Goal: Task Accomplishment & Management: Manage account settings

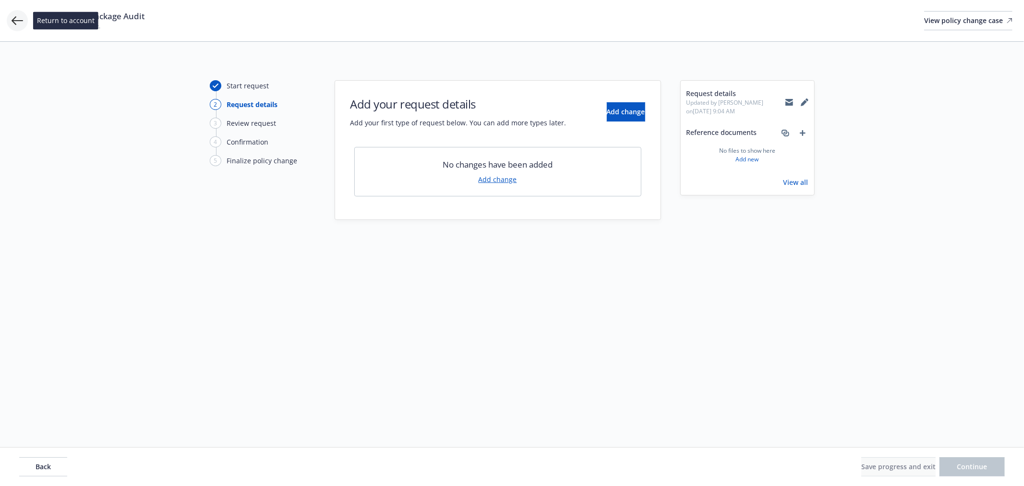
click at [13, 15] on icon at bounding box center [18, 21] width 12 height 12
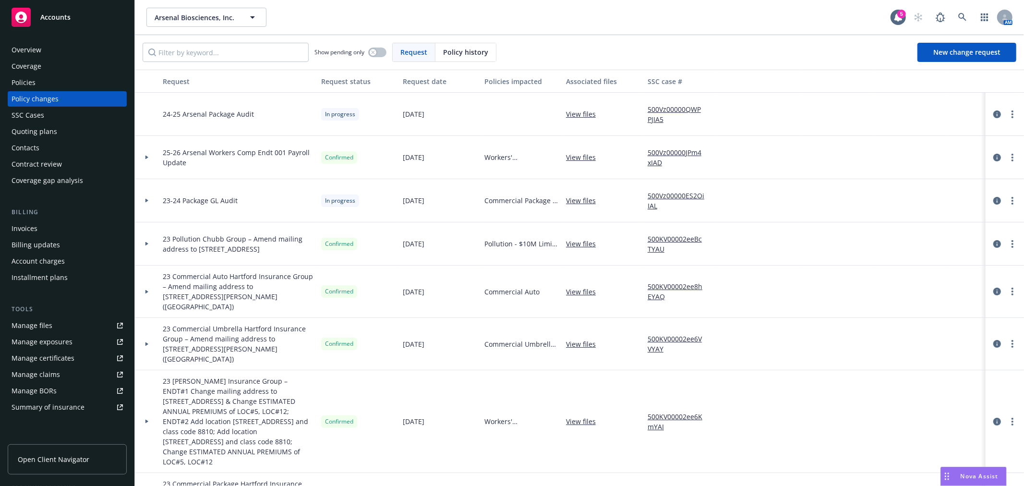
click at [56, 78] on div "Policies" at bounding box center [67, 82] width 111 height 15
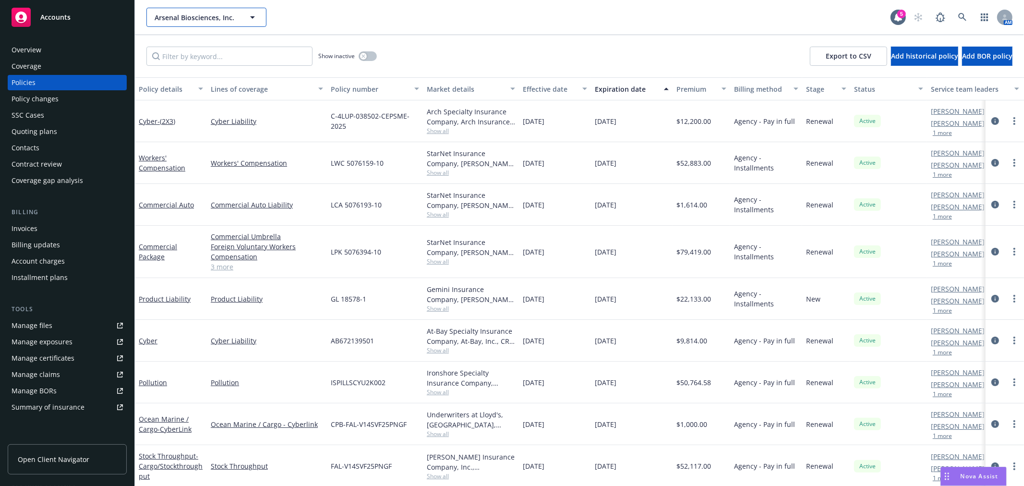
click at [182, 13] on span "Arsenal Biosciences, Inc." at bounding box center [196, 17] width 83 height 10
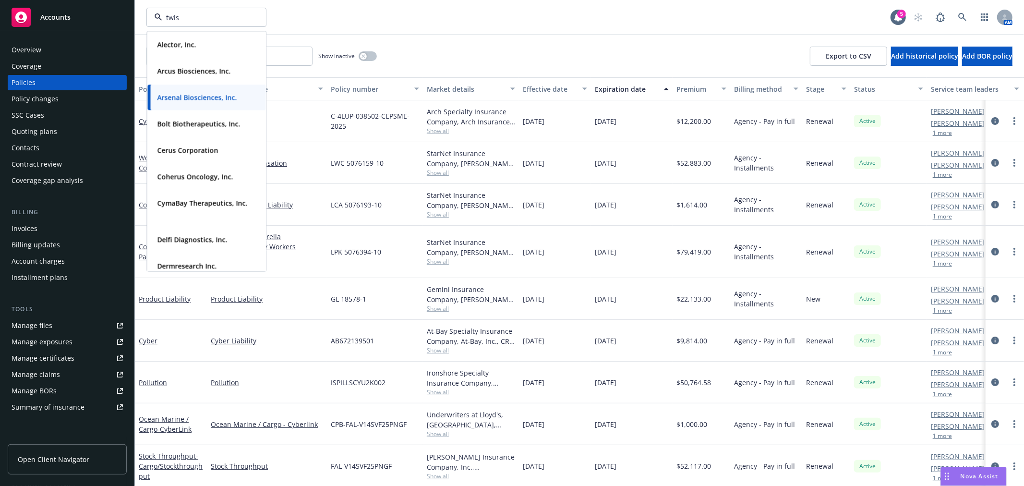
type input "twist"
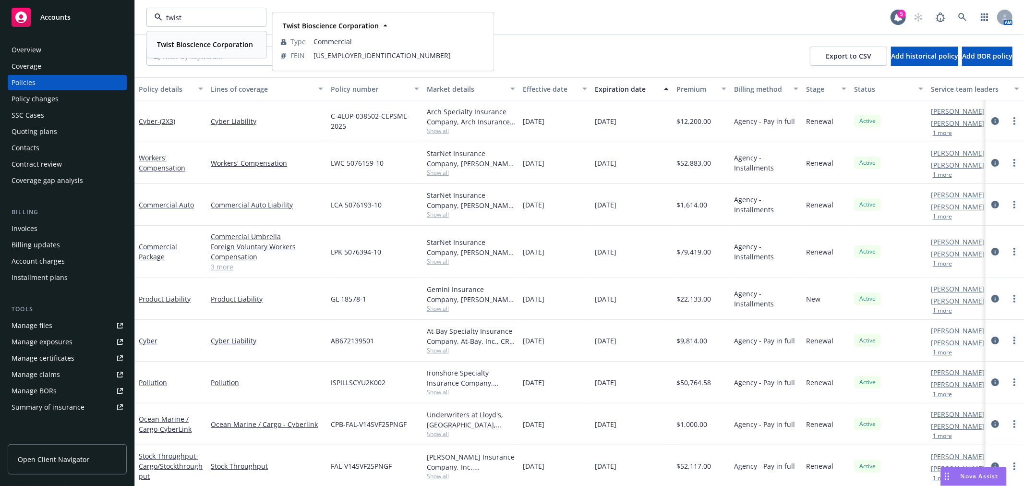
click at [202, 47] on strong "Twist Bioscience Corporation" at bounding box center [205, 44] width 96 height 9
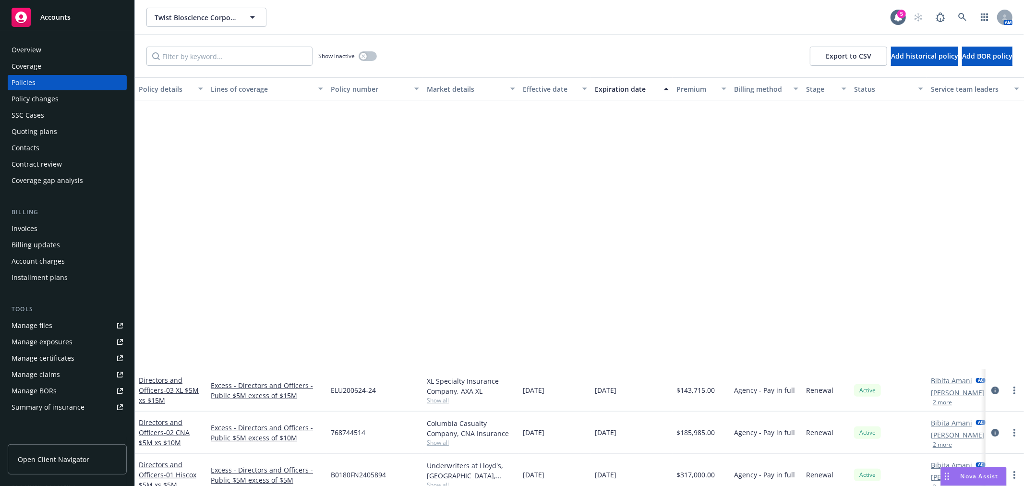
scroll to position [373, 0]
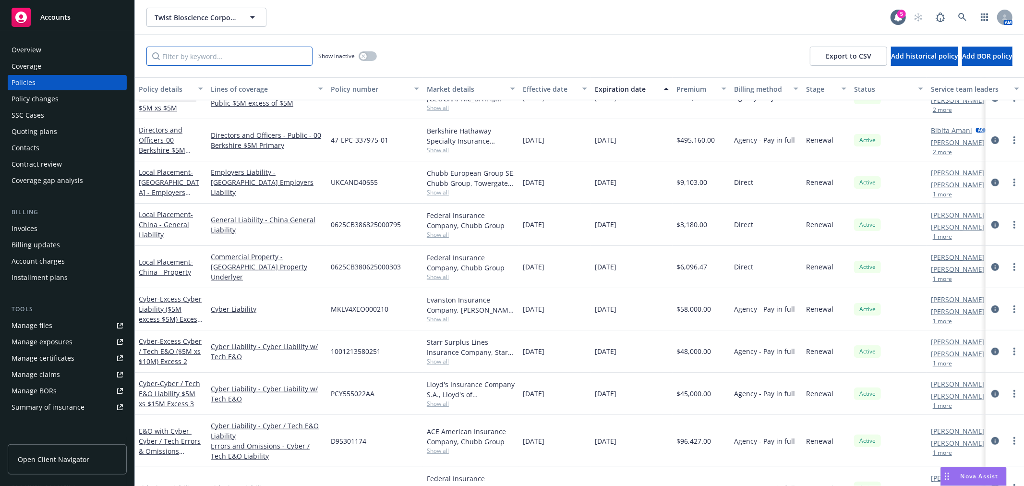
click at [170, 57] on input "Filter by keyword..." at bounding box center [229, 56] width 166 height 19
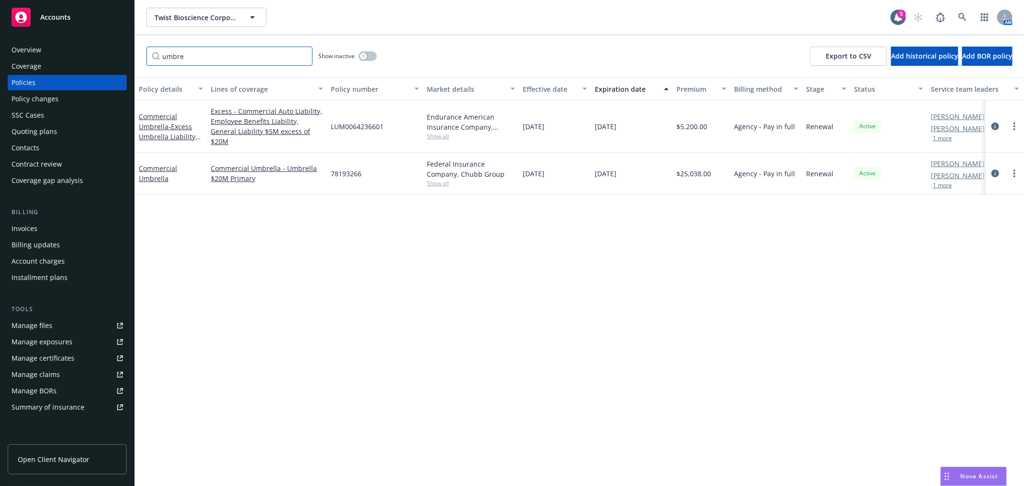
scroll to position [0, 0]
type input "umbre"
click at [146, 164] on link "Commercial Umbrella" at bounding box center [158, 173] width 38 height 19
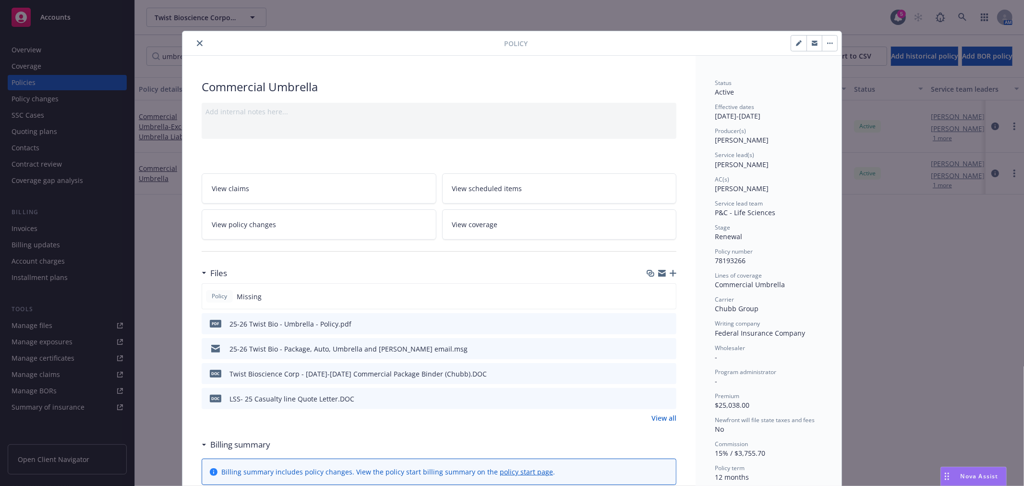
click at [791, 40] on button "button" at bounding box center [798, 43] width 15 height 15
select select "RENEWAL"
select select "12"
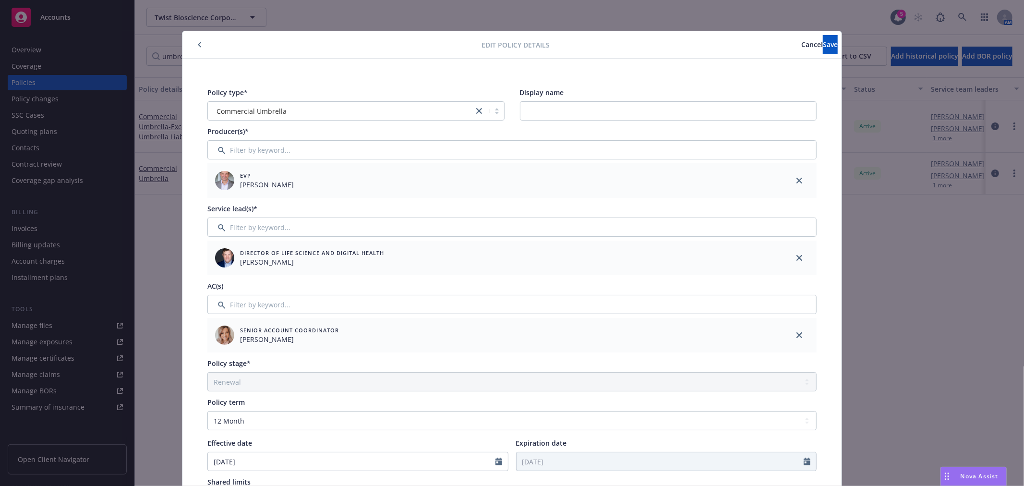
click at [802, 44] on span "Cancel" at bounding box center [813, 44] width 22 height 9
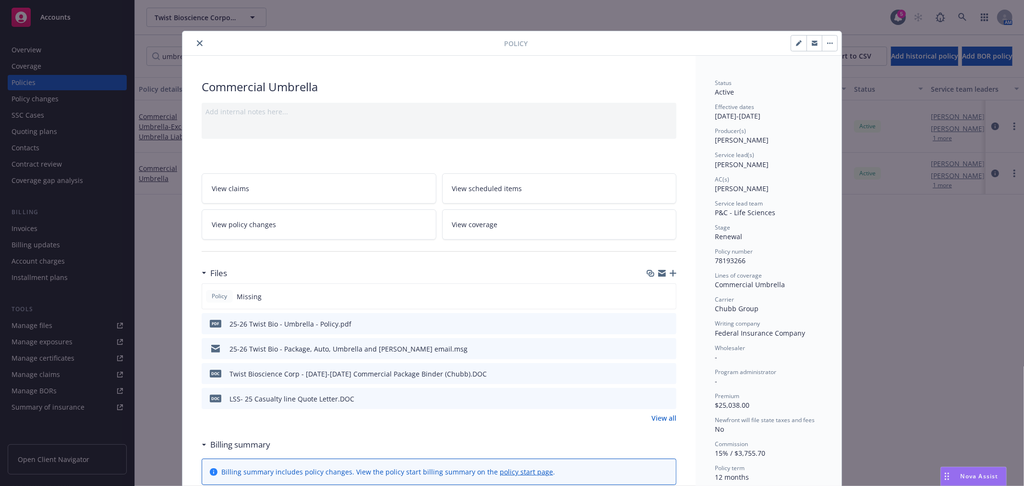
click at [828, 47] on button "button" at bounding box center [829, 43] width 15 height 15
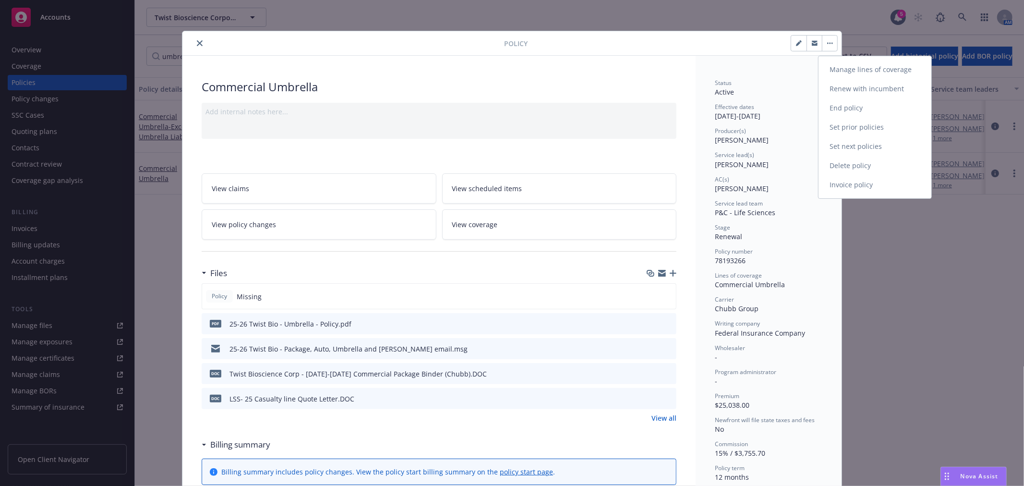
click at [871, 66] on link "Manage lines of coverage" at bounding box center [875, 69] width 113 height 19
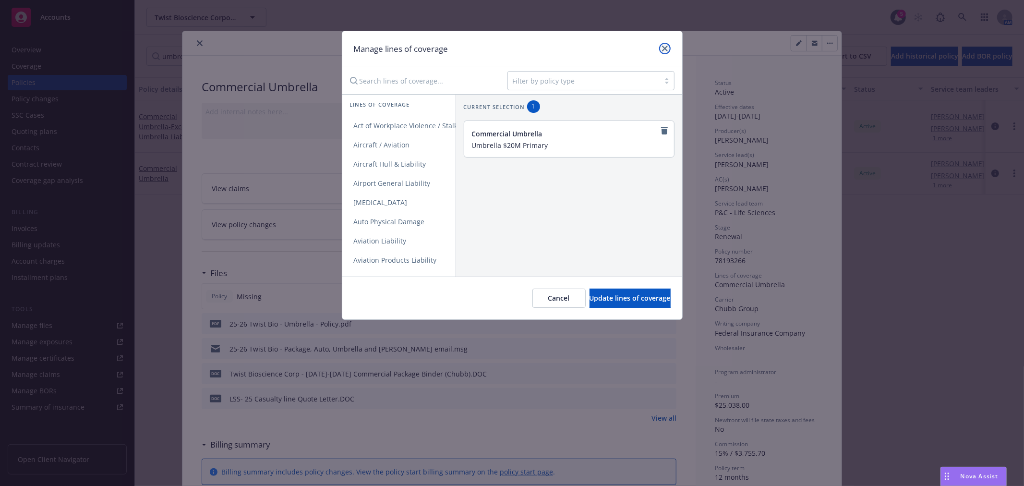
click at [664, 46] on icon "close" at bounding box center [665, 49] width 6 height 6
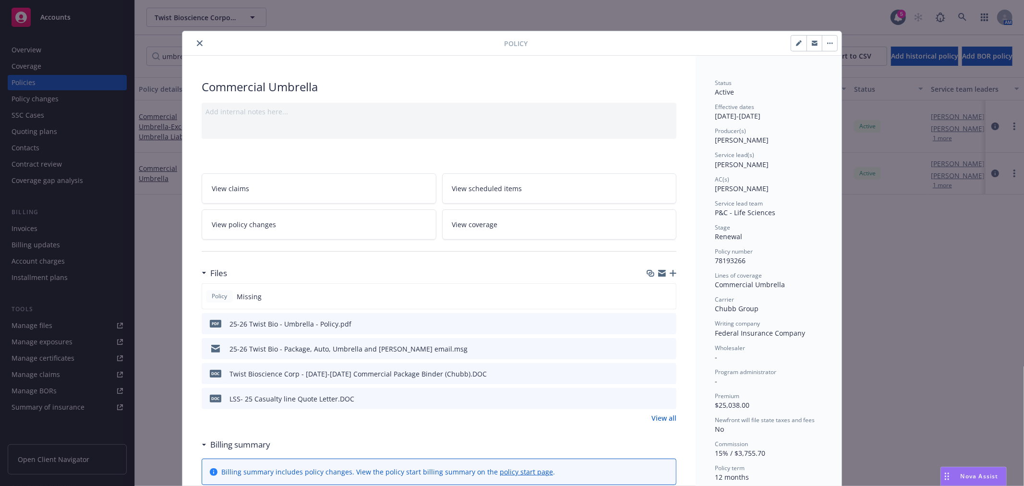
click at [529, 228] on link "View coverage" at bounding box center [559, 224] width 235 height 30
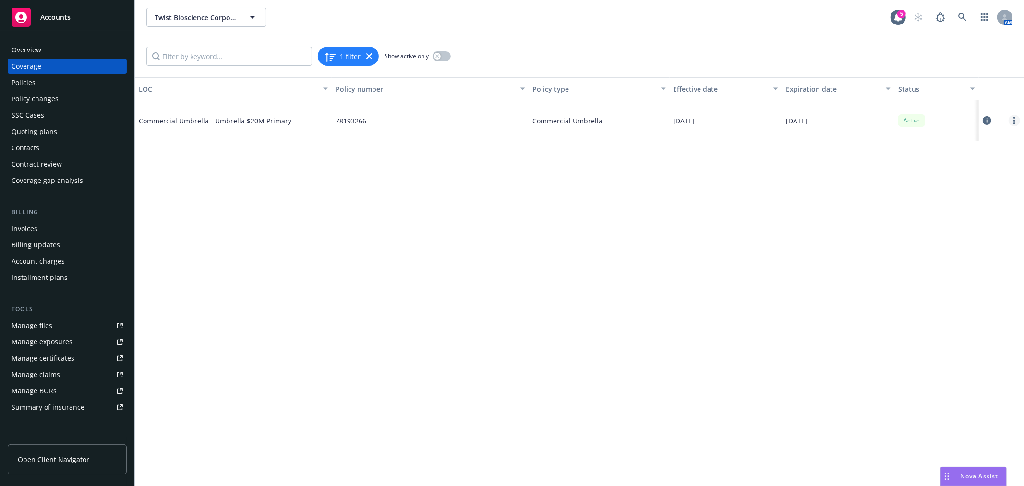
click at [1017, 119] on link "more" at bounding box center [1015, 121] width 12 height 12
click at [958, 136] on link "Edit coverage" at bounding box center [957, 140] width 126 height 19
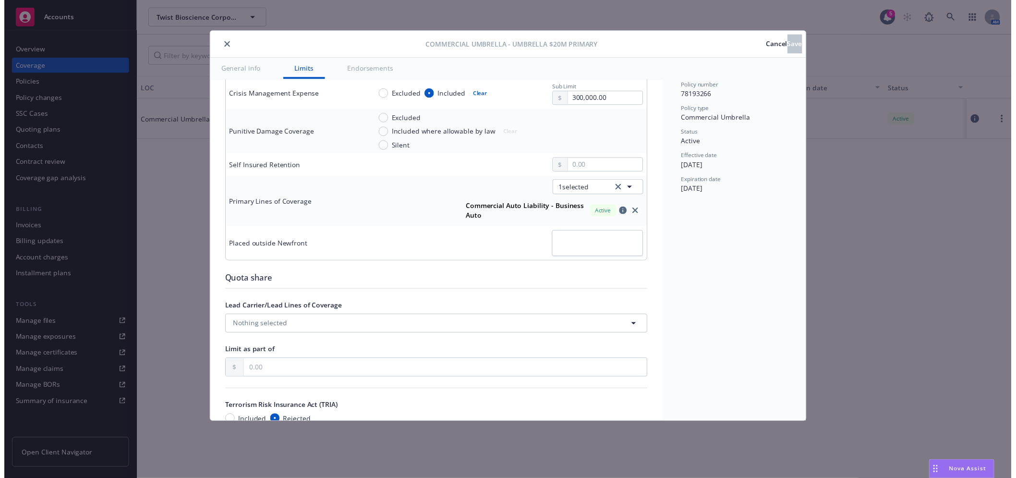
scroll to position [373, 0]
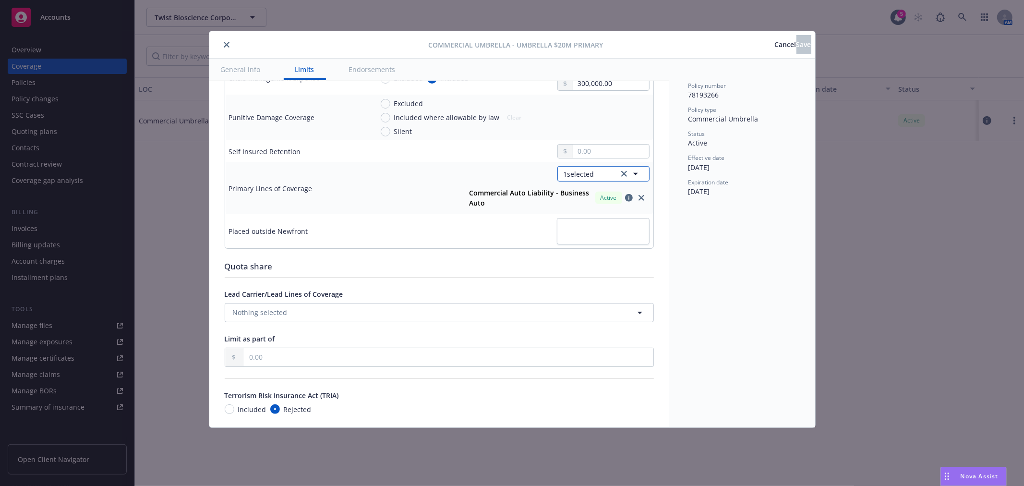
click at [570, 173] on span "1 selected" at bounding box center [579, 174] width 31 height 10
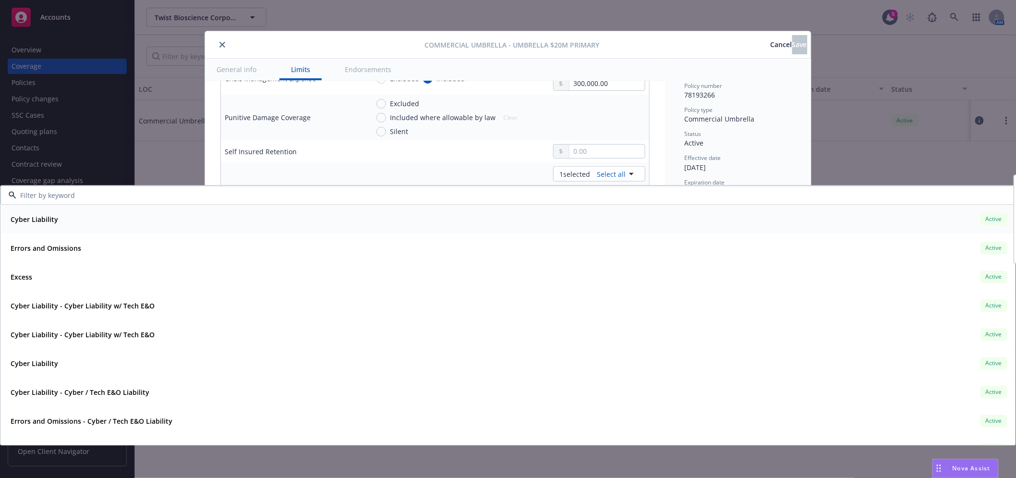
click at [329, 200] on input at bounding box center [506, 195] width 980 height 10
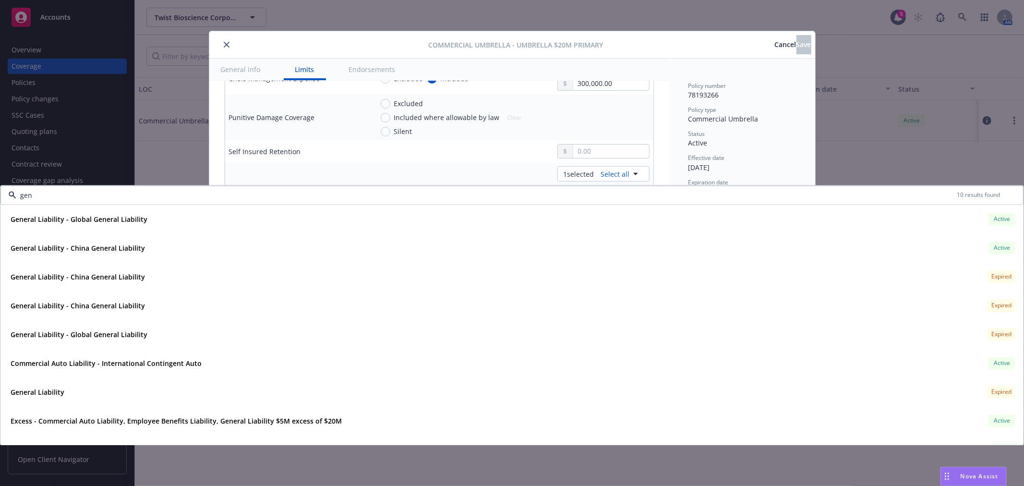
drag, startPoint x: 328, startPoint y: 197, endPoint x: -71, endPoint y: 175, distance: 399.2
click at [0, 175] on html "Accounts Overview Coverage Policies Policy changes SSC Cases Quoting plans Cont…" at bounding box center [512, 243] width 1024 height 486
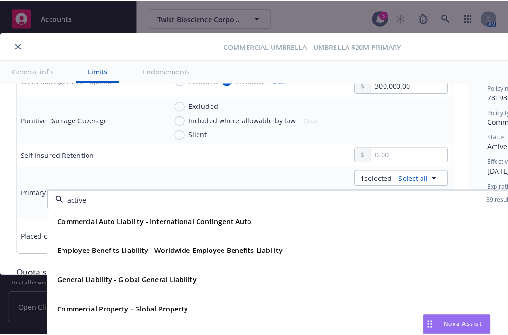
scroll to position [0, 77]
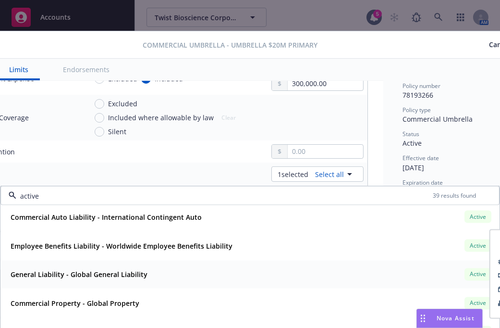
drag, startPoint x: 496, startPoint y: 272, endPoint x: 438, endPoint y: 270, distance: 58.1
click at [438, 271] on body "Accounts Overview Coverage Policies Policy changes SSC Cases Quoting plans Cont…" at bounding box center [250, 164] width 500 height 328
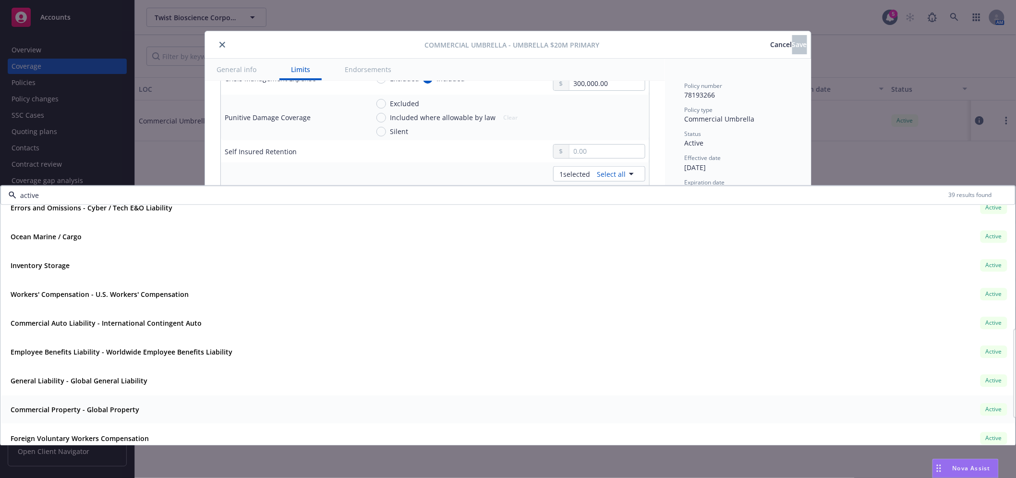
scroll to position [267, 0]
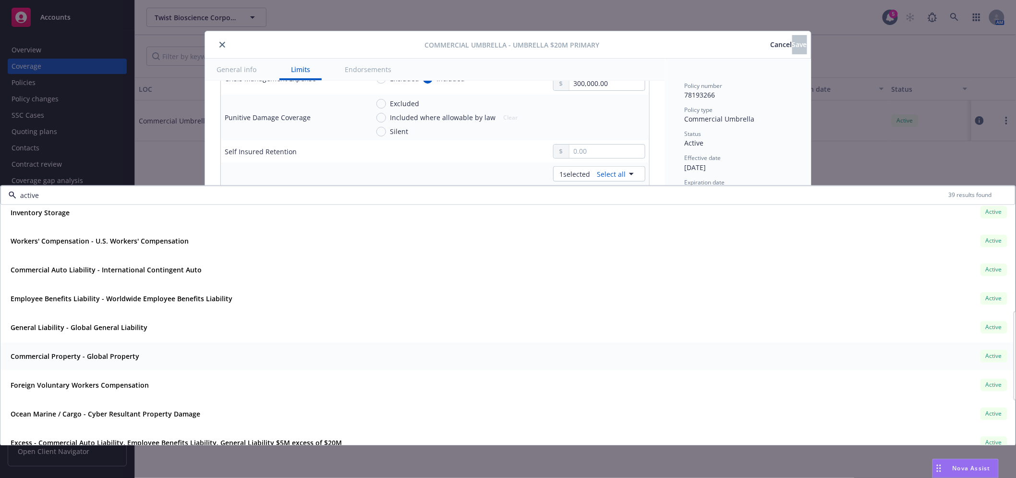
click at [94, 355] on strong "Commercial Property - Global Property" at bounding box center [75, 356] width 129 height 9
click at [211, 328] on div "General Liability - Global General Liability Active" at bounding box center [508, 327] width 1003 height 16
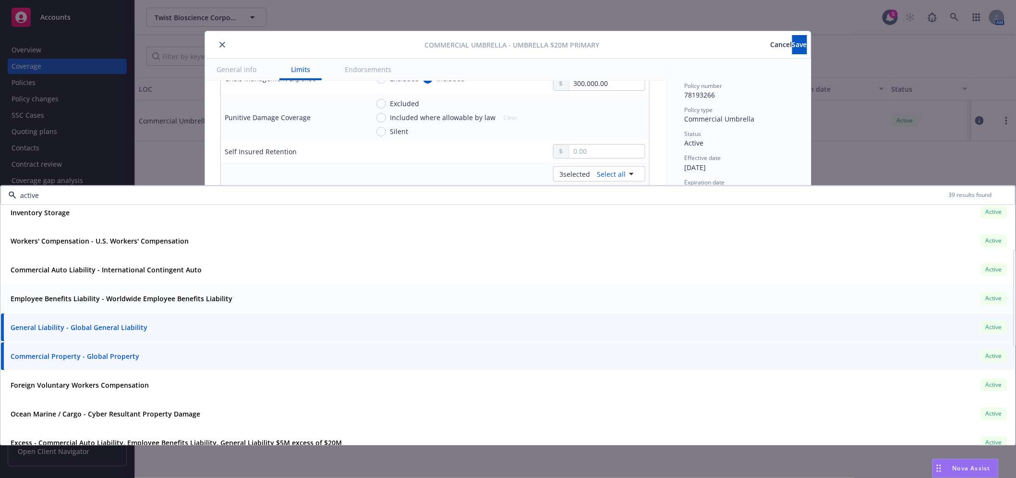
click at [280, 294] on div "Employee Benefits Liability - Worldwide Employee Benefits Liability Active" at bounding box center [508, 299] width 1003 height 16
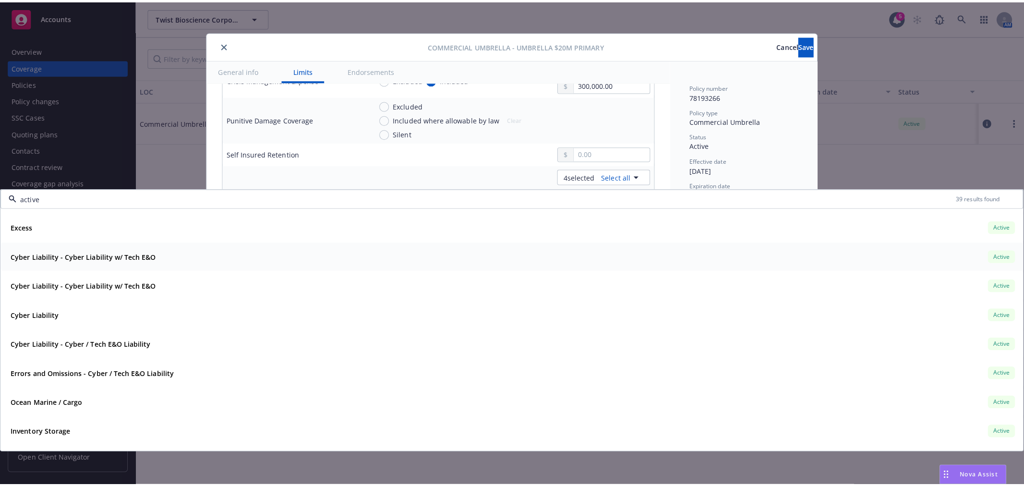
scroll to position [0, 0]
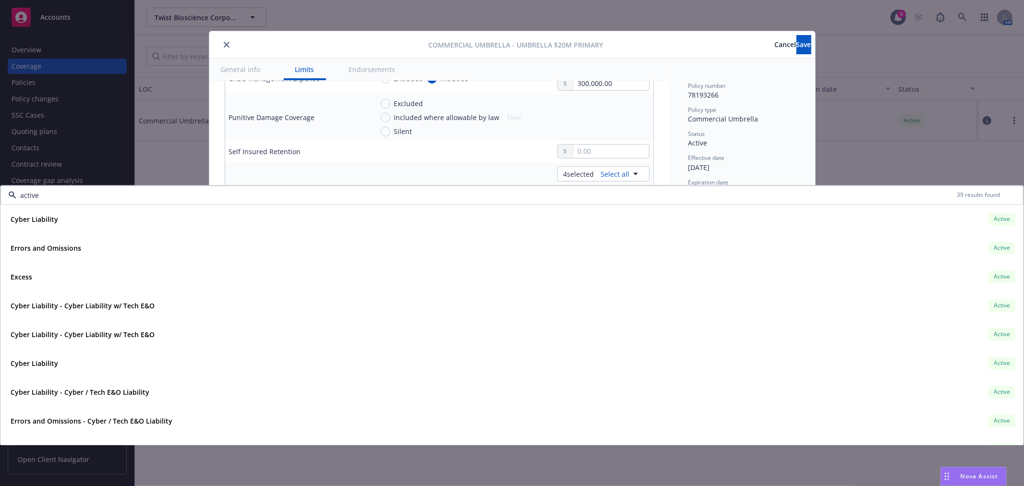
type input "active"
click at [649, 127] on div "Display name Umbrella $20M Primary Coverage trigger Claims-Made Occurrence Clai…" at bounding box center [439, 313] width 460 height 1210
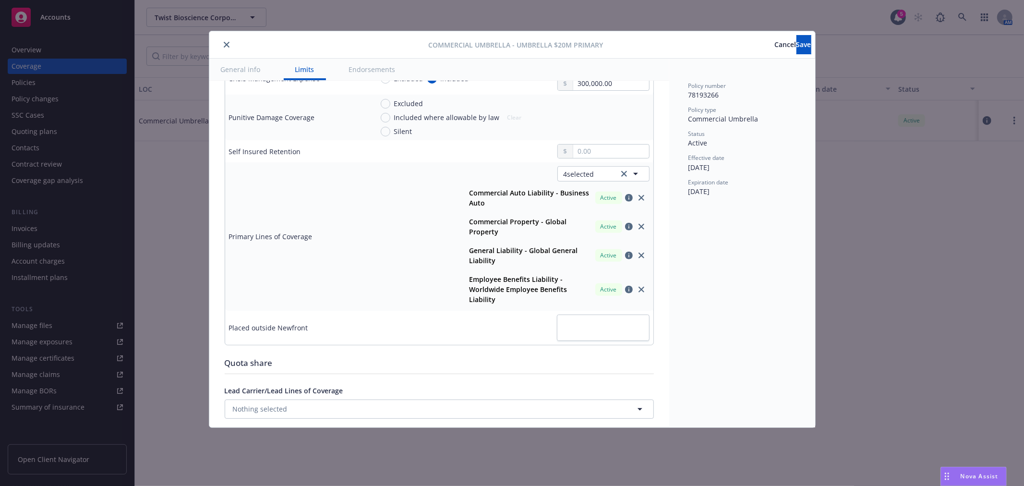
click at [796, 54] on div "Commercial Umbrella - Umbrella $20M Primary Cancel Save" at bounding box center [512, 44] width 606 height 27
click at [797, 48] on span "Save" at bounding box center [804, 44] width 15 height 9
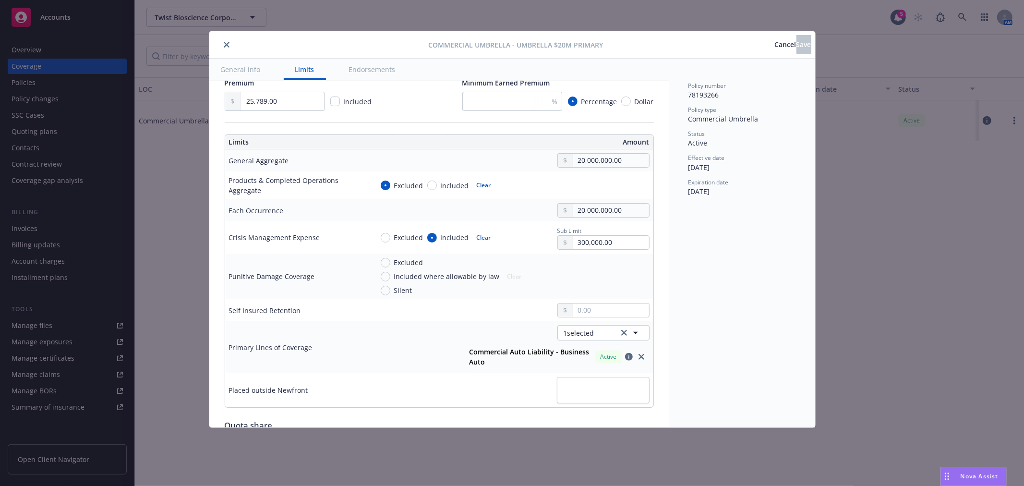
scroll to position [267, 0]
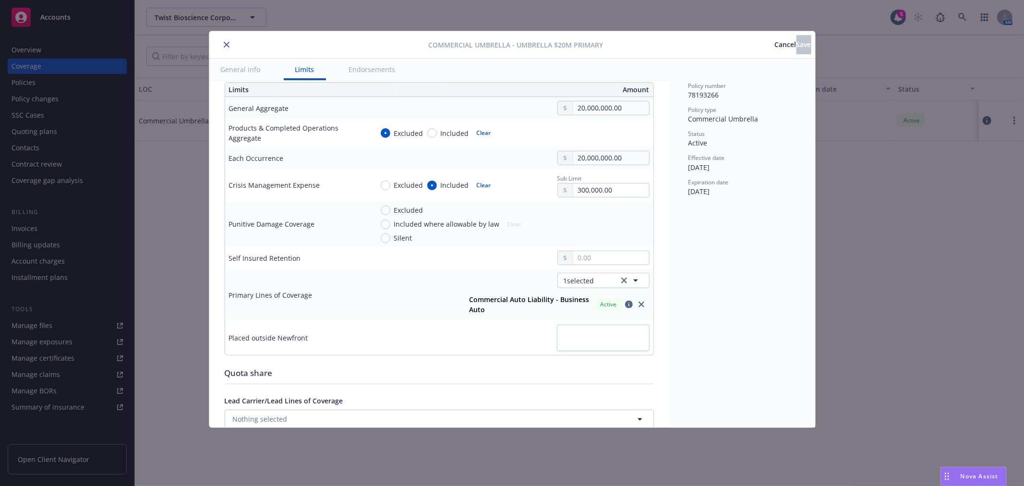
click at [225, 42] on icon "close" at bounding box center [227, 45] width 6 height 6
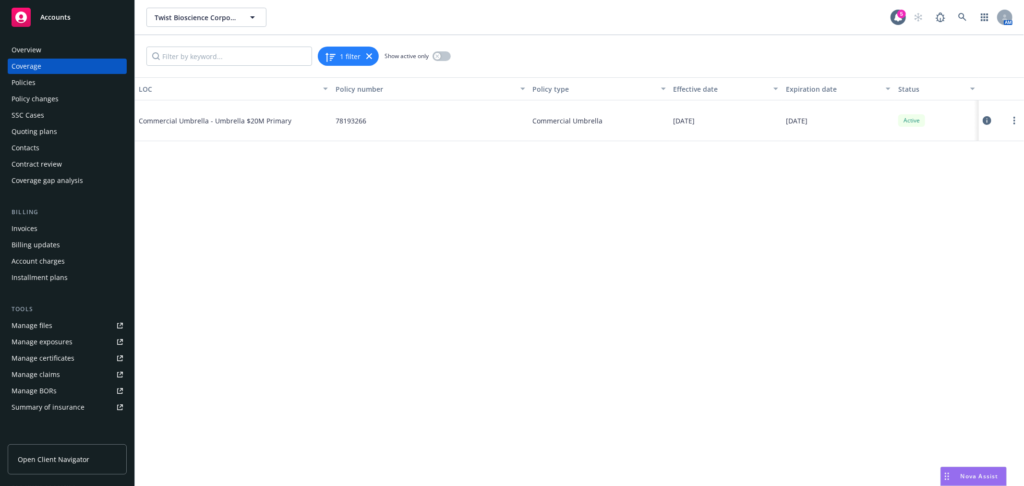
click at [1019, 114] on div at bounding box center [1001, 120] width 37 height 19
click at [1014, 119] on icon "more" at bounding box center [1015, 121] width 2 height 8
click at [972, 141] on link "Edit coverage" at bounding box center [957, 140] width 126 height 19
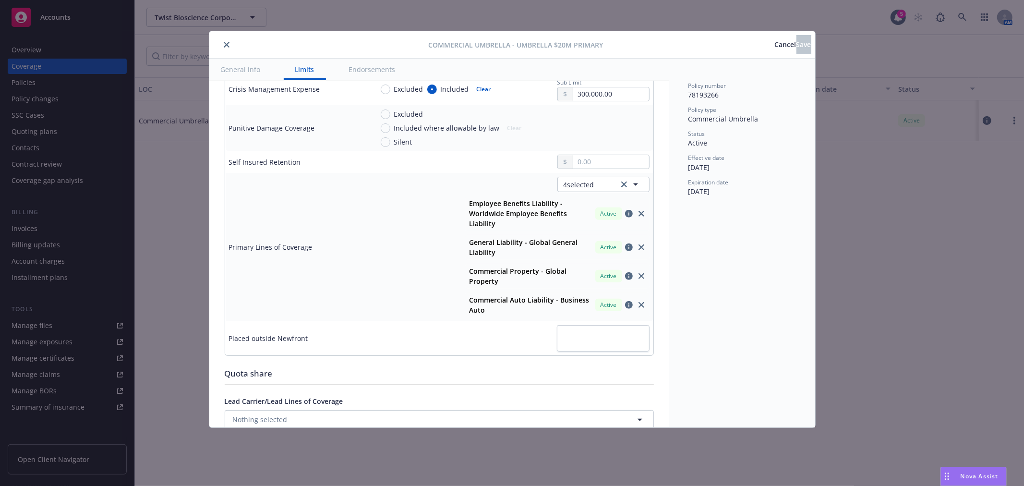
scroll to position [426, 0]
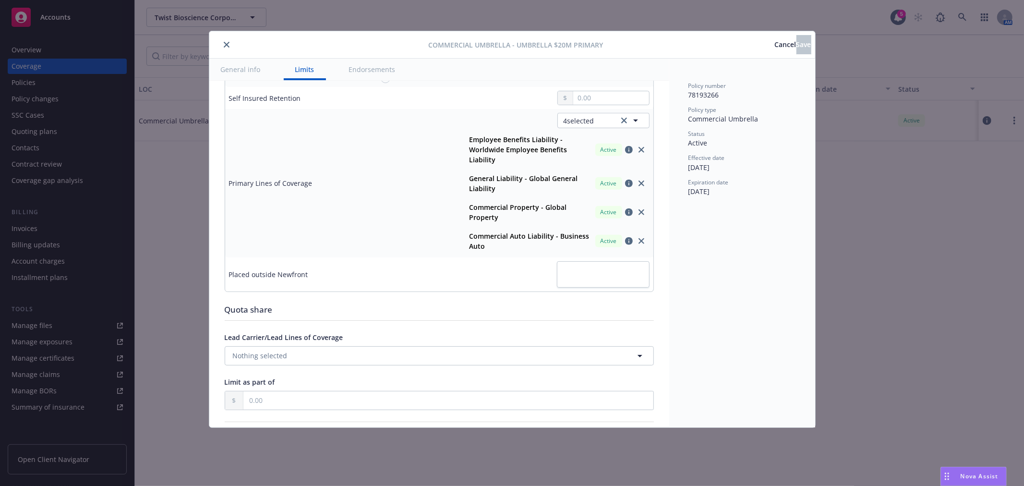
click at [639, 239] on icon "close" at bounding box center [642, 241] width 6 height 6
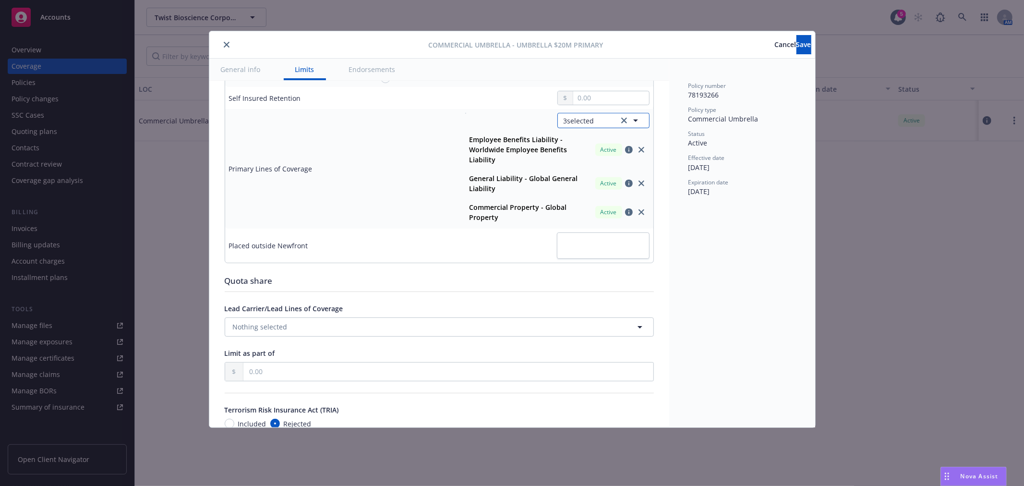
click at [580, 122] on span "3 selected" at bounding box center [579, 121] width 31 height 10
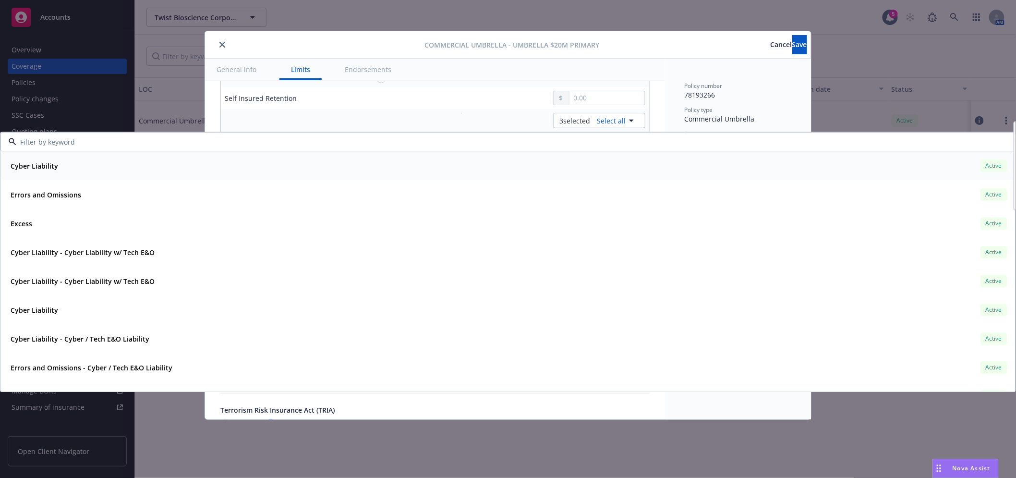
click at [326, 142] on input at bounding box center [506, 142] width 980 height 10
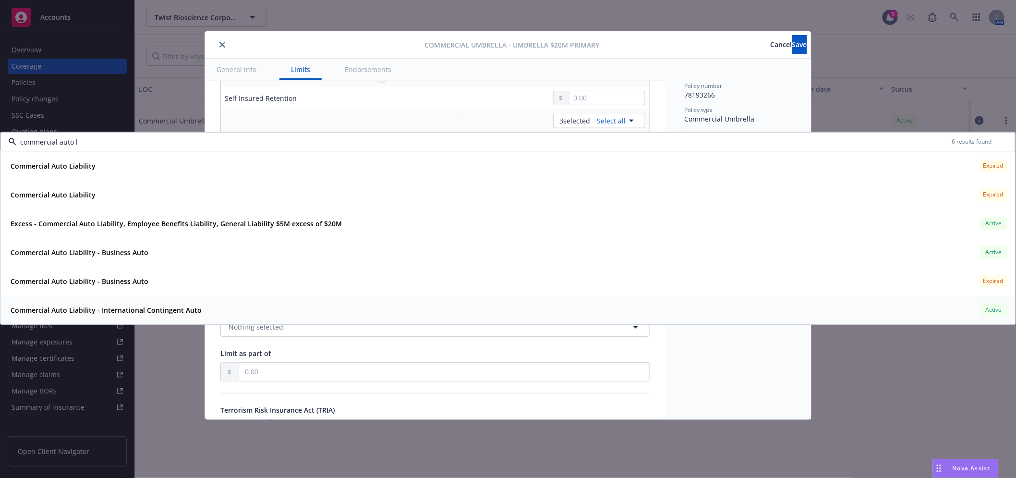
click at [178, 310] on strong "Commercial Auto Liability - International Contingent Auto" at bounding box center [106, 309] width 191 height 9
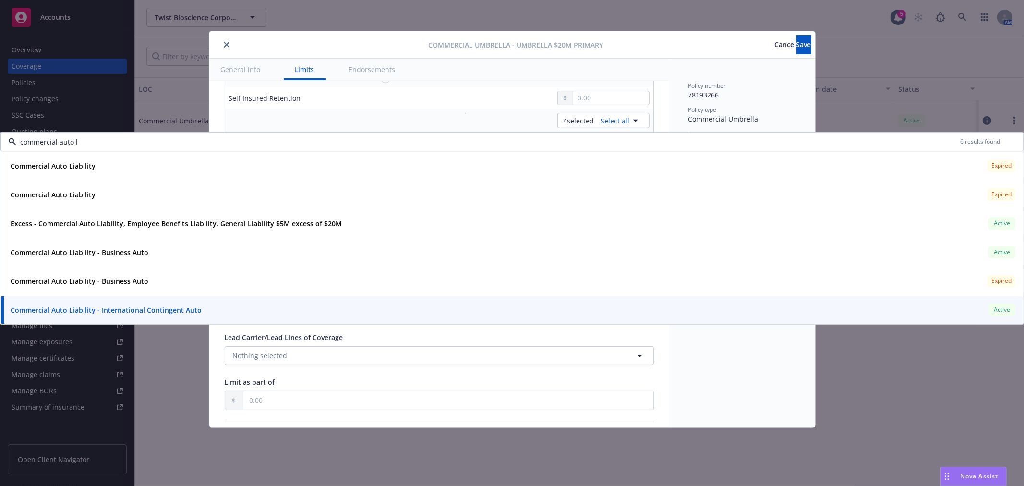
type input "commercial auto l"
click at [476, 107] on td at bounding box center [511, 98] width 284 height 22
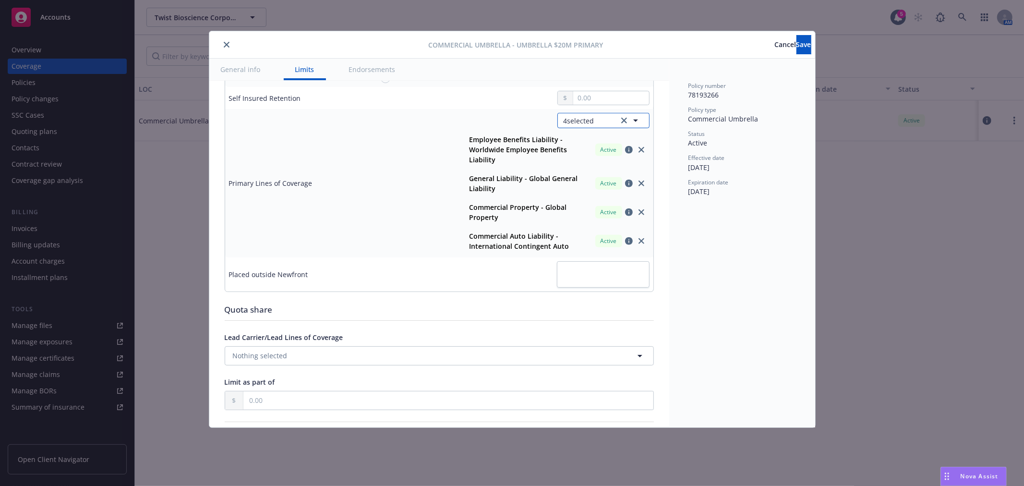
click at [582, 113] on button "4 selected" at bounding box center [604, 120] width 92 height 15
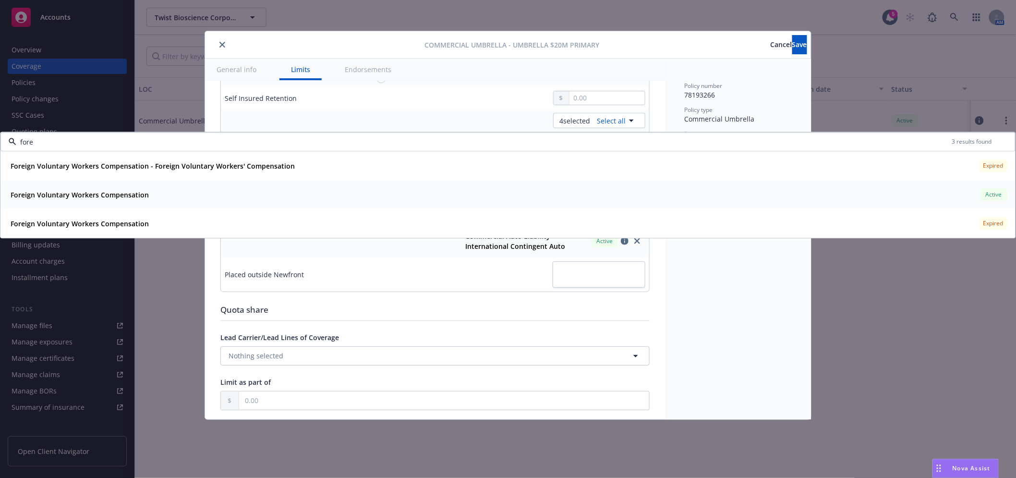
click at [146, 191] on div "Foreign Voluntary Workers Compensation" at bounding box center [79, 195] width 144 height 14
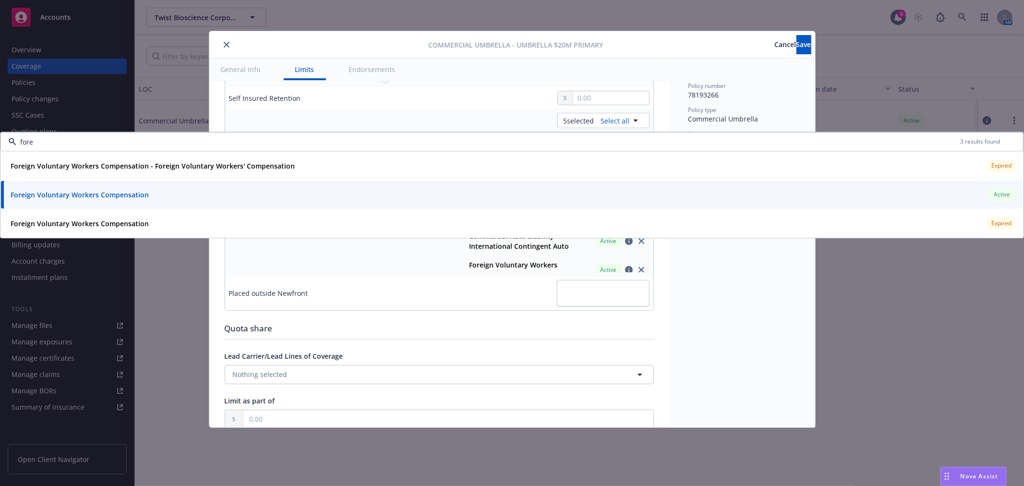
type input "fore"
click at [657, 313] on div "Display name Umbrella $20M Primary Coverage trigger Claims-Made Occurrence Clai…" at bounding box center [439, 268] width 460 height 1229
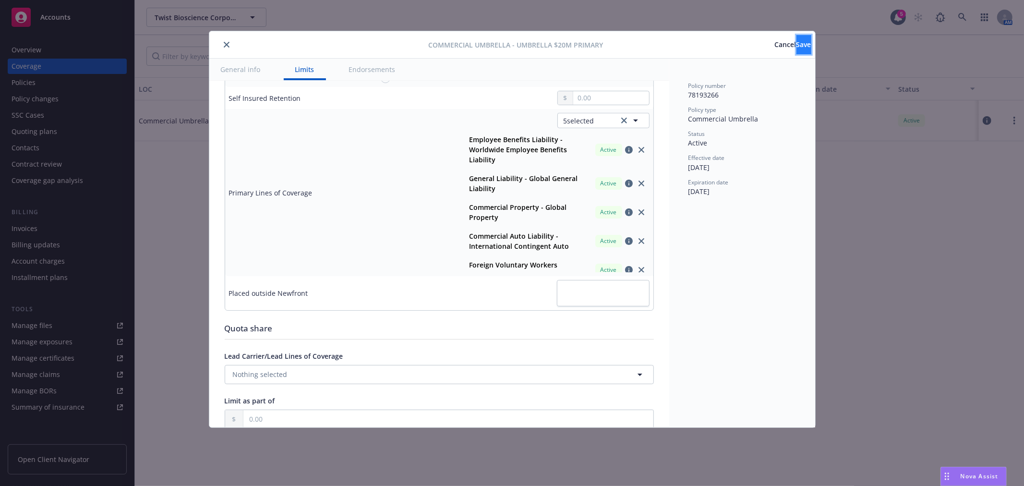
click at [797, 45] on span "Save" at bounding box center [804, 44] width 15 height 9
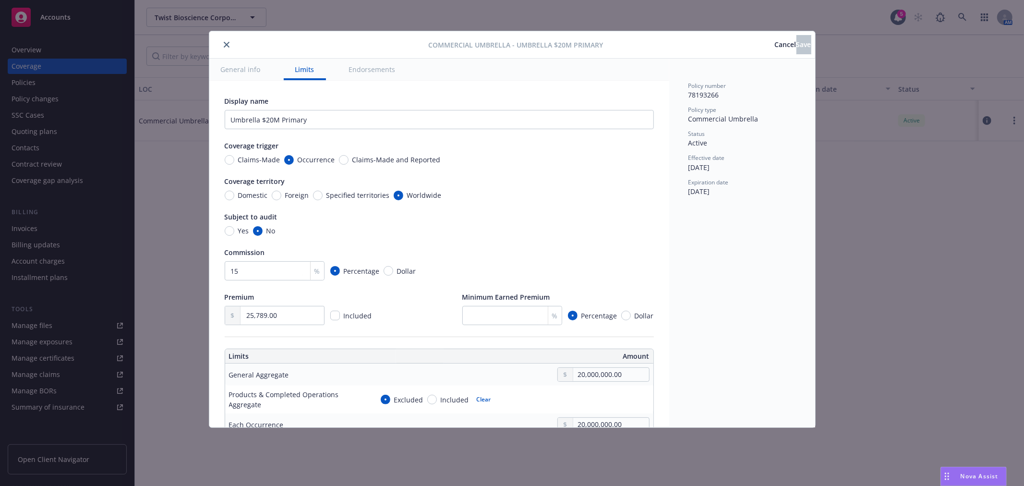
click at [230, 43] on button "close" at bounding box center [227, 45] width 12 height 12
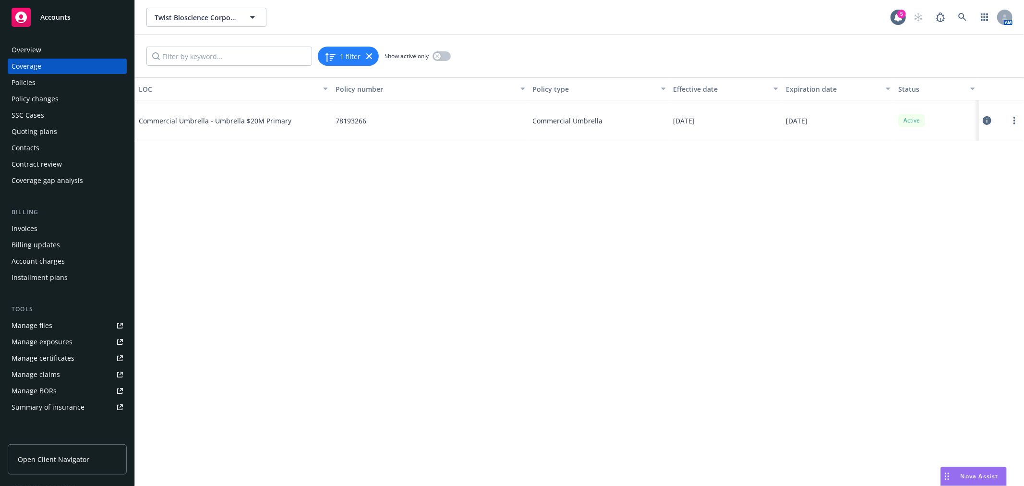
drag, startPoint x: 209, startPoint y: 217, endPoint x: 154, endPoint y: 195, distance: 59.7
click at [209, 217] on div "LOC Policy number Policy type Effective date Expiration date Status Commercial …" at bounding box center [579, 281] width 889 height 409
click at [37, 80] on div "Policies" at bounding box center [67, 82] width 111 height 15
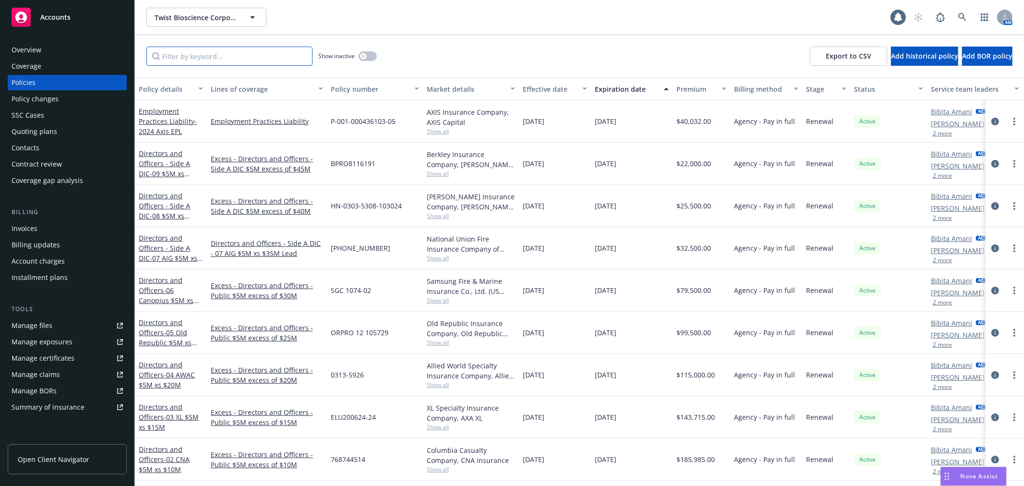
click at [231, 50] on input "Filter by keyword..." at bounding box center [229, 56] width 166 height 19
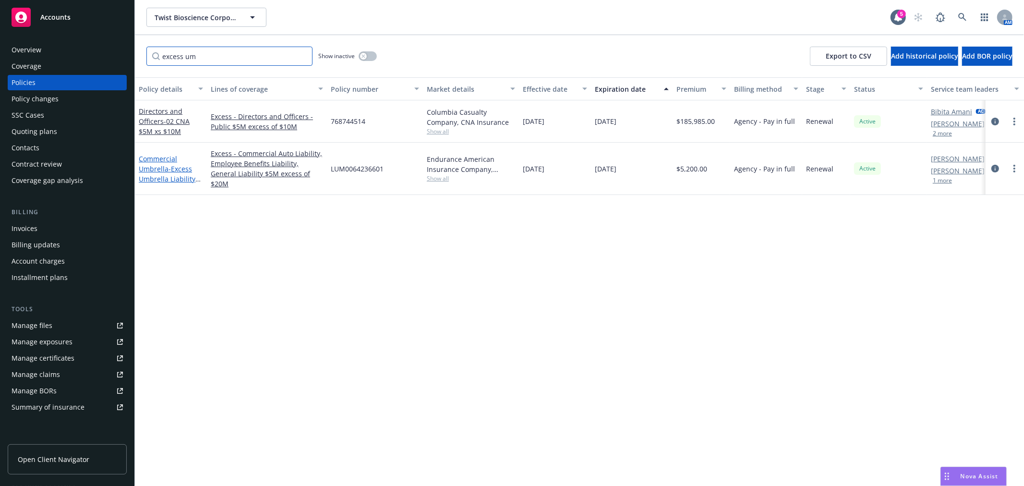
type input "excess um"
click at [158, 165] on link "Commercial Umbrella - Excess Umbrella Liability $5M xs $20M" at bounding box center [167, 173] width 57 height 39
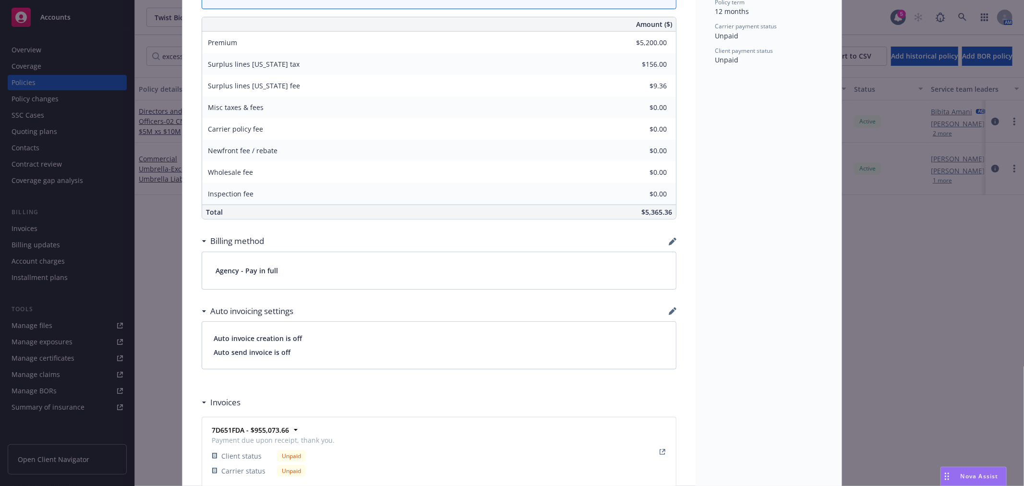
scroll to position [480, 0]
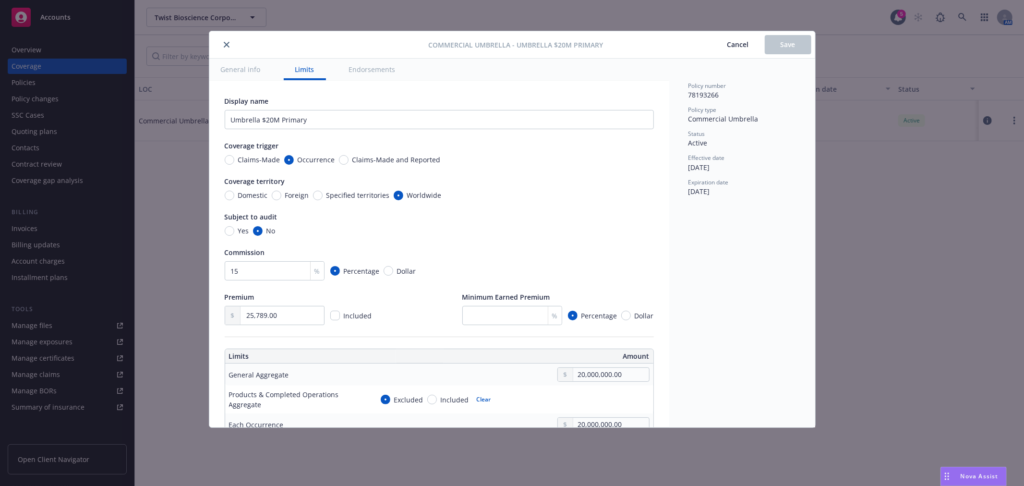
click at [227, 44] on icon "close" at bounding box center [227, 45] width 6 height 6
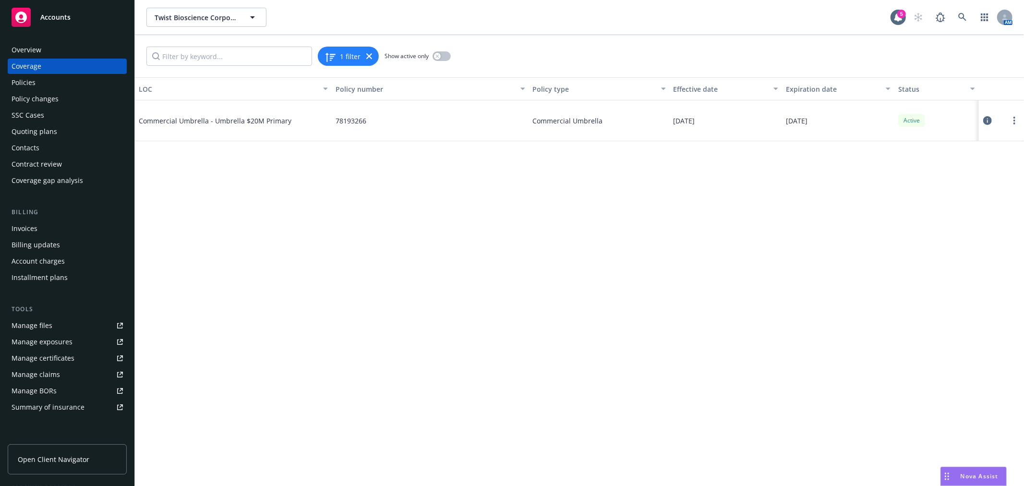
drag, startPoint x: 58, startPoint y: 82, endPoint x: 194, endPoint y: 60, distance: 137.3
click at [58, 82] on div "Policies" at bounding box center [67, 82] width 111 height 15
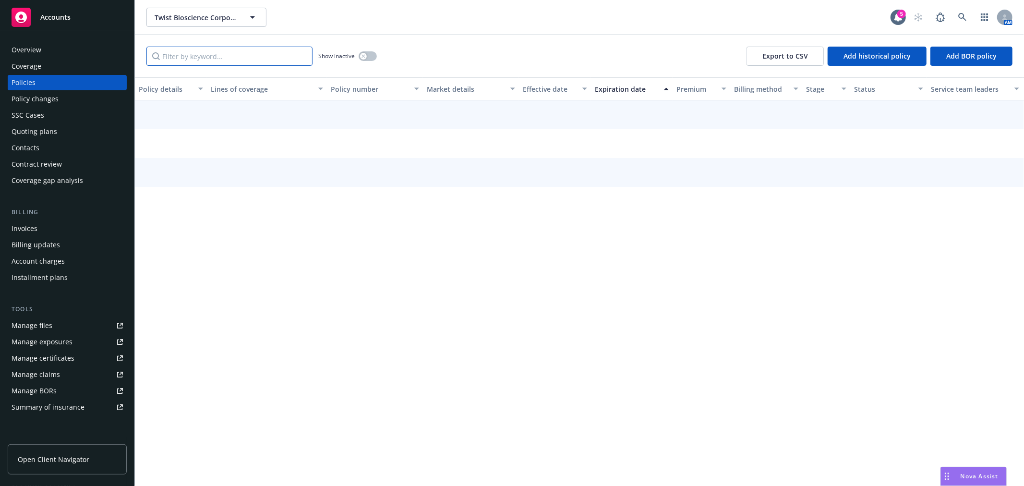
click at [224, 60] on input "Filter by keyword..." at bounding box center [229, 56] width 166 height 19
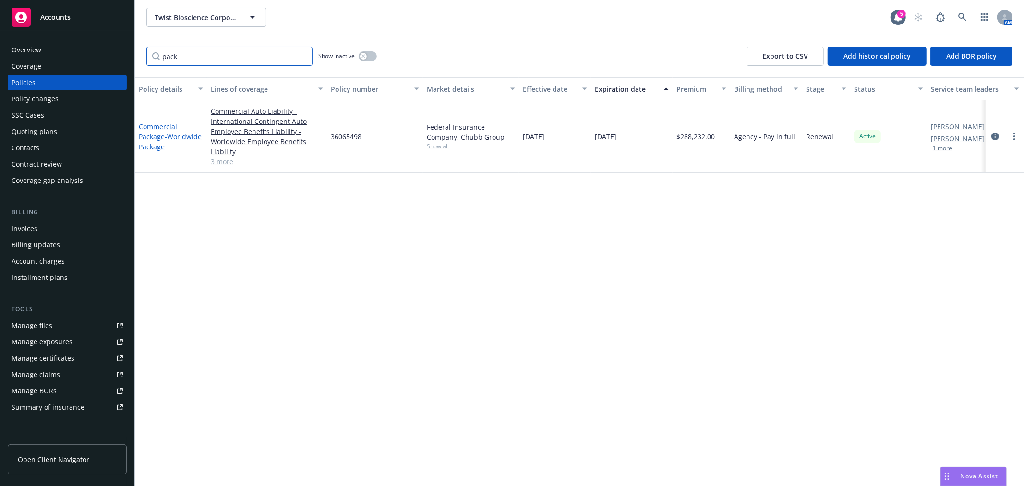
type input "pack"
click at [150, 138] on link "Commercial Package - Worldwide Package" at bounding box center [170, 136] width 63 height 29
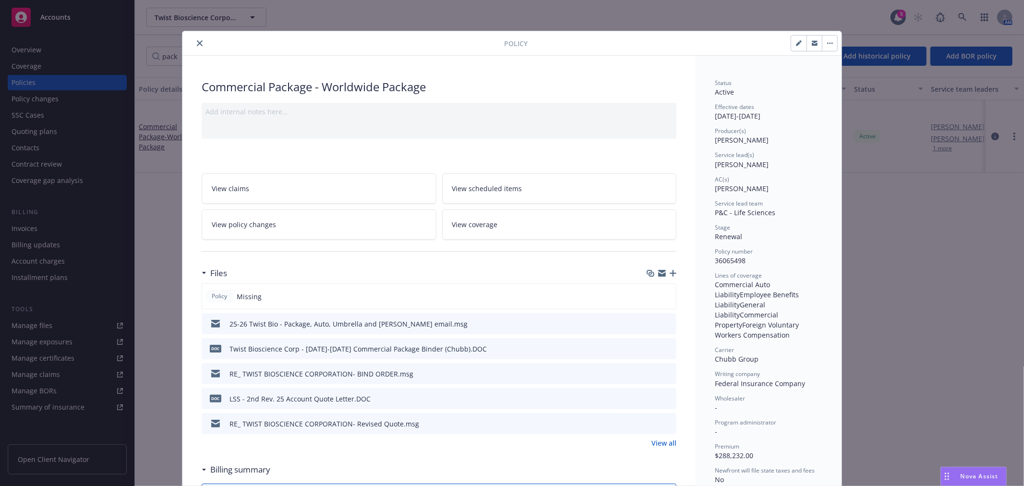
click at [197, 45] on icon "close" at bounding box center [200, 43] width 6 height 6
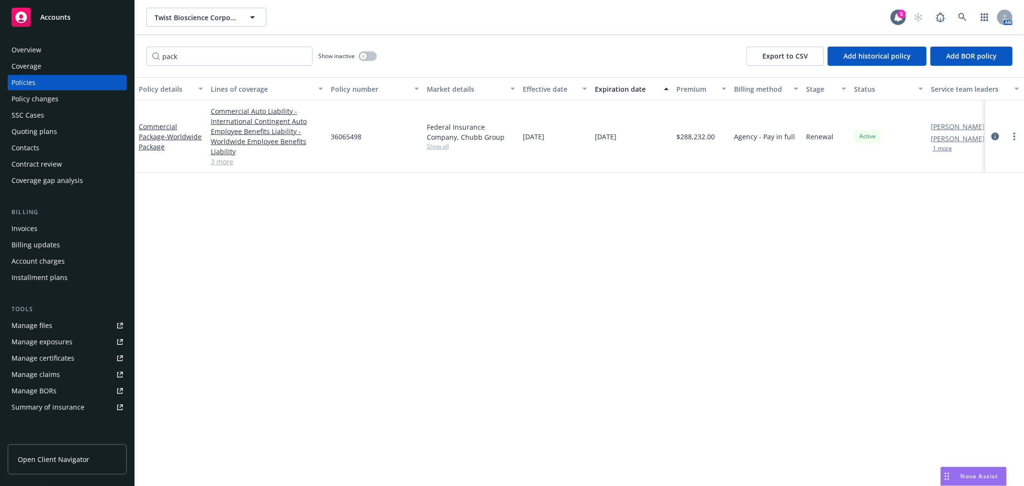
click at [225, 162] on link "3 more" at bounding box center [267, 162] width 112 height 10
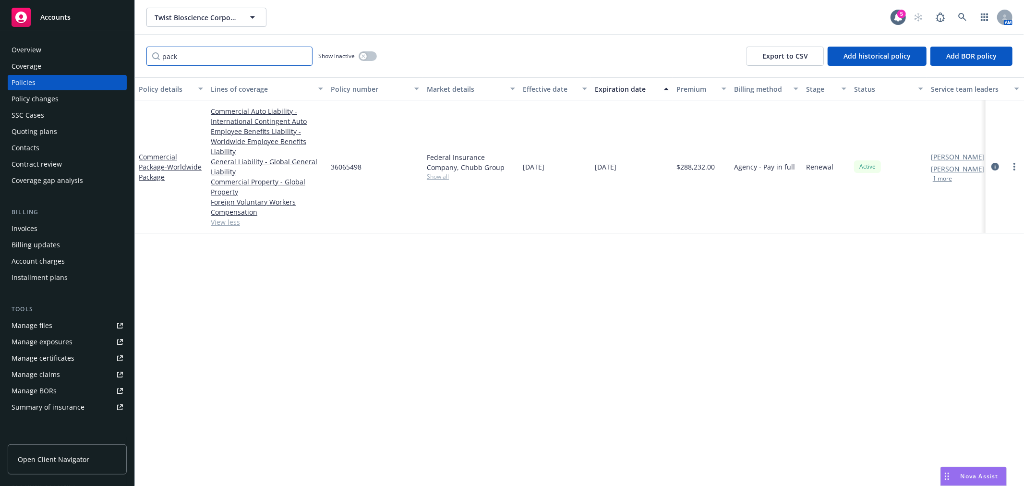
click at [303, 55] on input "pack" at bounding box center [229, 56] width 166 height 19
